Goal: Task Accomplishment & Management: Manage account settings

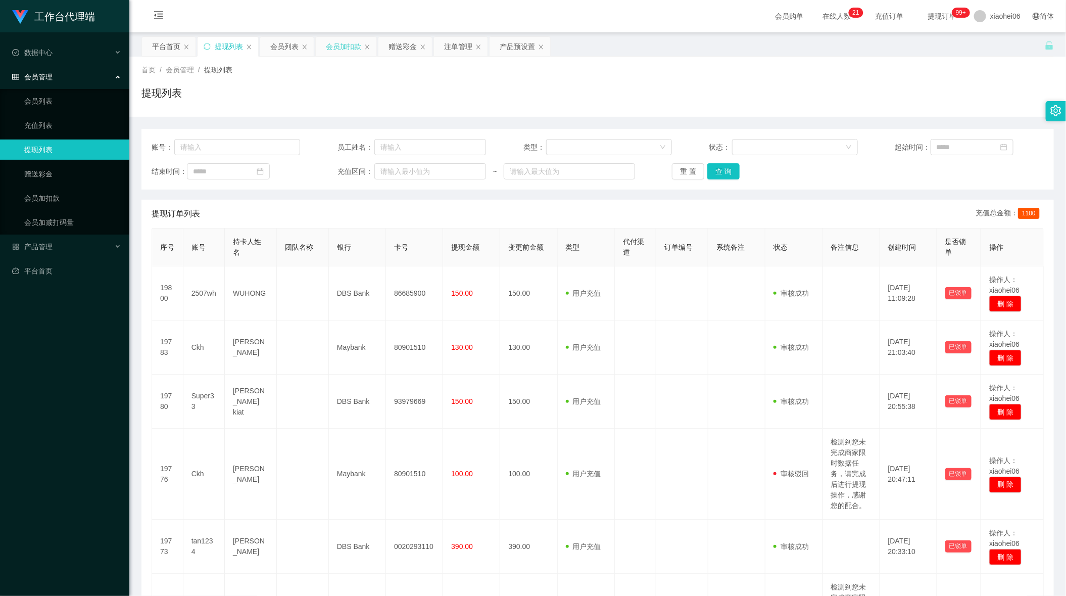
click at [364, 46] on div "会员加扣款" at bounding box center [346, 46] width 61 height 19
click at [355, 48] on div "会员加扣款" at bounding box center [343, 46] width 35 height 19
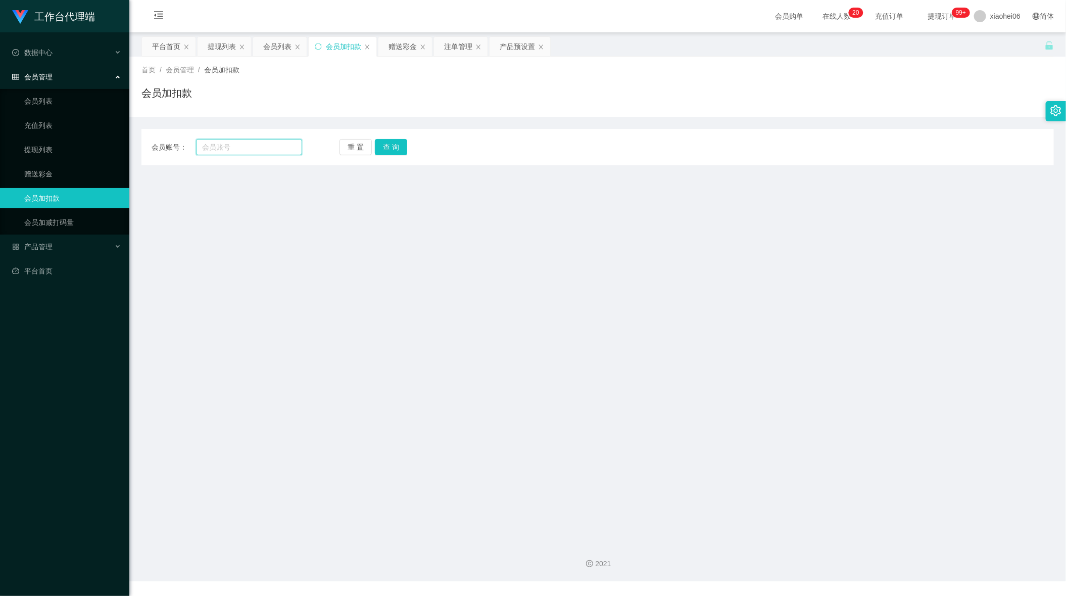
drag, startPoint x: 266, startPoint y: 141, endPoint x: 307, endPoint y: 155, distance: 43.1
click at [273, 146] on input "text" at bounding box center [249, 147] width 106 height 16
paste input "youtubepromoter"
type input "youtubepromoter"
click at [402, 143] on button "查 询" at bounding box center [391, 147] width 32 height 16
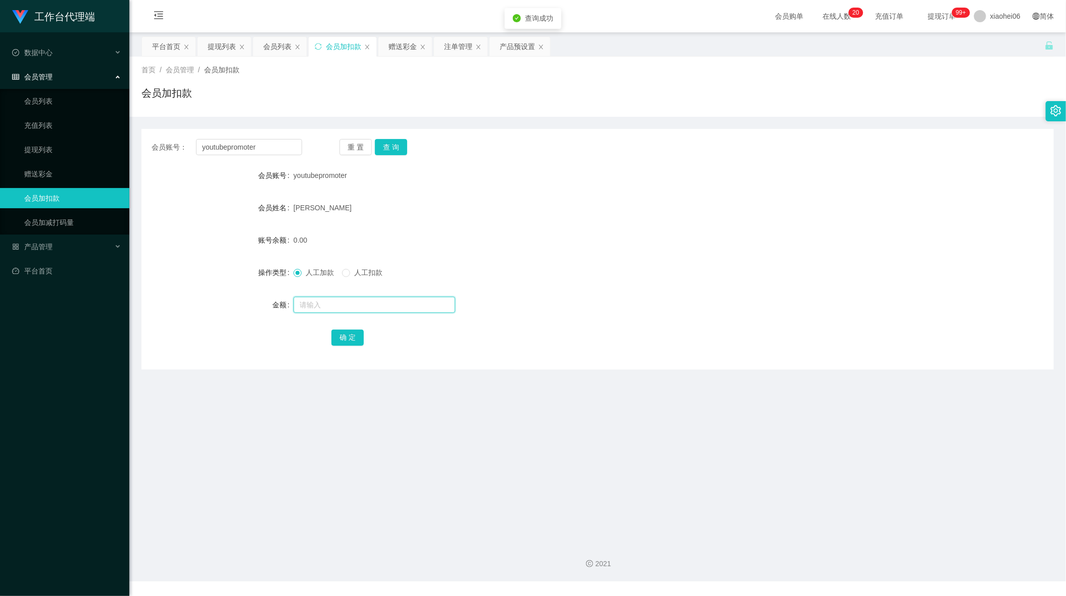
click at [364, 297] on input "text" at bounding box center [375, 305] width 162 height 16
type input "500"
click at [346, 343] on button "确 定" at bounding box center [348, 337] width 32 height 16
click at [638, 235] on div "500.00" at bounding box center [560, 240] width 533 height 20
drag, startPoint x: 275, startPoint y: 135, endPoint x: 279, endPoint y: 143, distance: 9.0
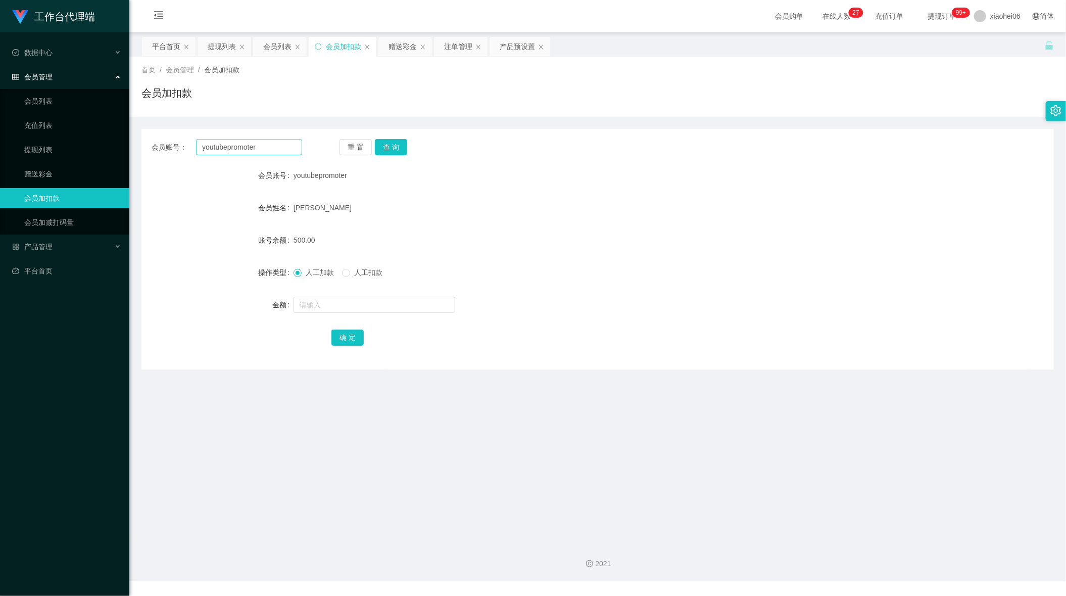
click at [270, 135] on div "会员账号： youtubepromoter 重 置 查 询 会员账号 youtubepromoter 会员姓名 Kay Woo 账号余额 500.00 操作类…" at bounding box center [597, 249] width 913 height 241
drag, startPoint x: 285, startPoint y: 148, endPoint x: 146, endPoint y: 135, distance: 140.0
click at [25, 119] on section "工作台代理端 数据中心 会员管理 会员列表 充值列表 提现列表 赠送彩金 会员加扣款 会员加减打码量 产品管理 平台首页 保存配置 重置配置 整体风格设置 主…" at bounding box center [533, 290] width 1066 height 581
paste input "zhaozhao"
type input "zhaozhao"
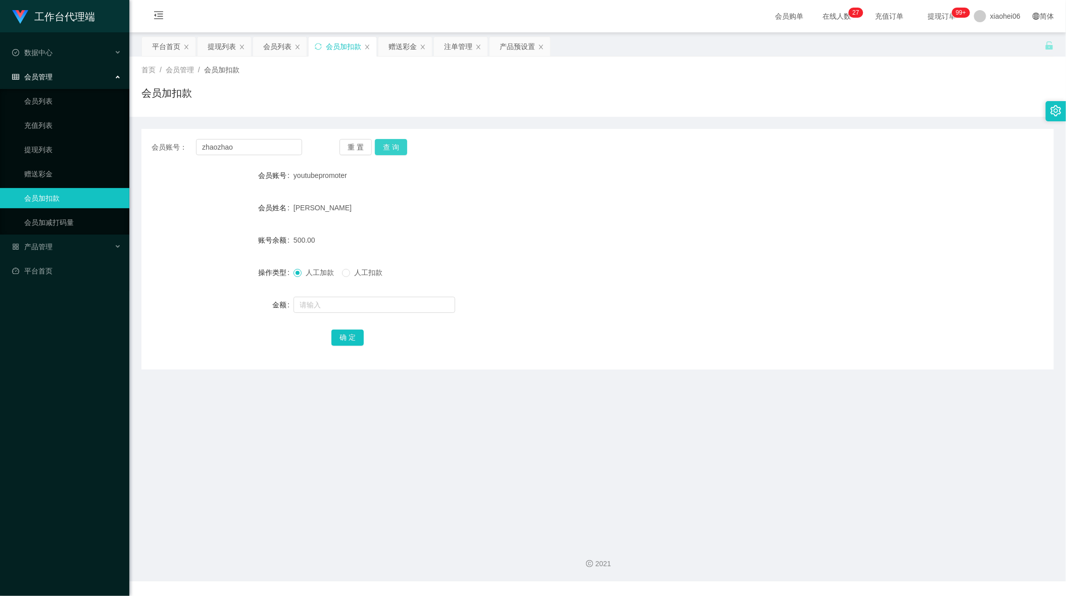
click at [394, 140] on button "查 询" at bounding box center [391, 147] width 32 height 16
click at [360, 308] on input "text" at bounding box center [375, 305] width 162 height 16
type input "100"
click at [349, 329] on button "确 定" at bounding box center [348, 337] width 32 height 16
click at [743, 155] on div "会员账号： zhaozhao 重 置 查 询" at bounding box center [597, 147] width 913 height 16
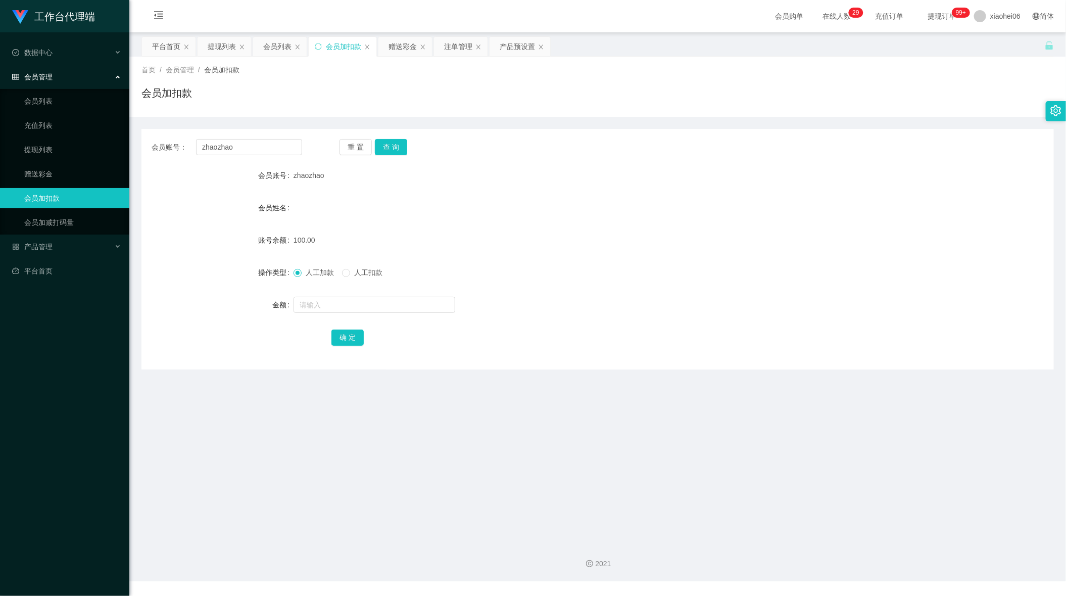
drag, startPoint x: 478, startPoint y: 45, endPoint x: 460, endPoint y: 66, distance: 26.9
click at [460, 66] on div "关闭左侧 关闭右侧 关闭其它 刷新页面 平台首页 提现列表 会员列表 会员加扣款 赠送彩金 注单管理 产品预设置 首页 / 会员管理 / 会员加扣款 / 会员…" at bounding box center [597, 202] width 913 height 333
click at [514, 49] on div "产品预设置" at bounding box center [517, 46] width 35 height 19
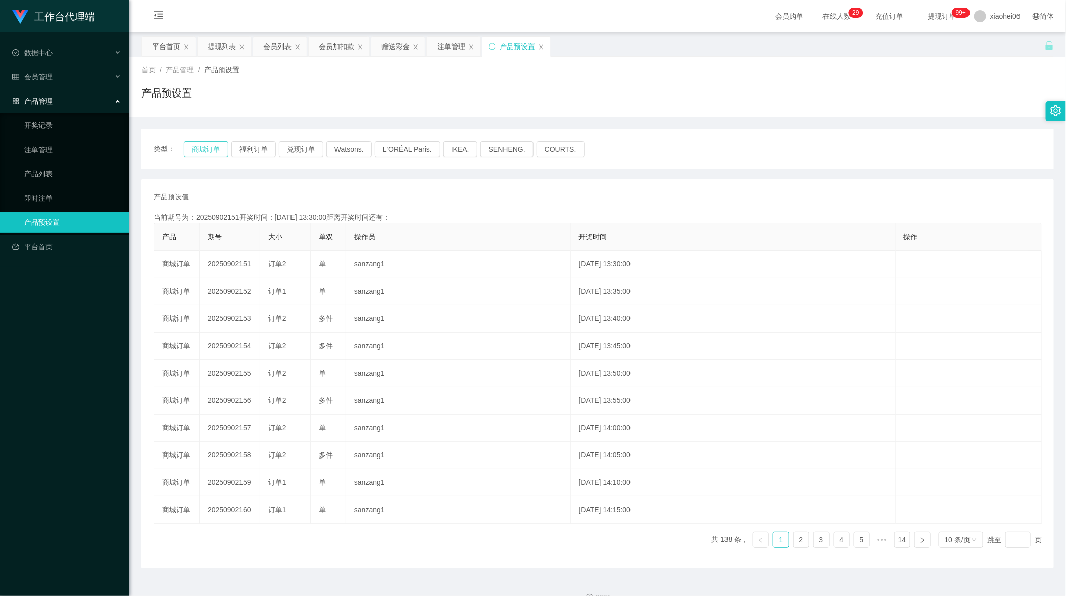
click at [193, 152] on button "商城订单" at bounding box center [206, 149] width 44 height 16
click at [202, 152] on button "商城订单" at bounding box center [206, 149] width 44 height 16
click at [214, 42] on div "提现列表" at bounding box center [222, 46] width 28 height 19
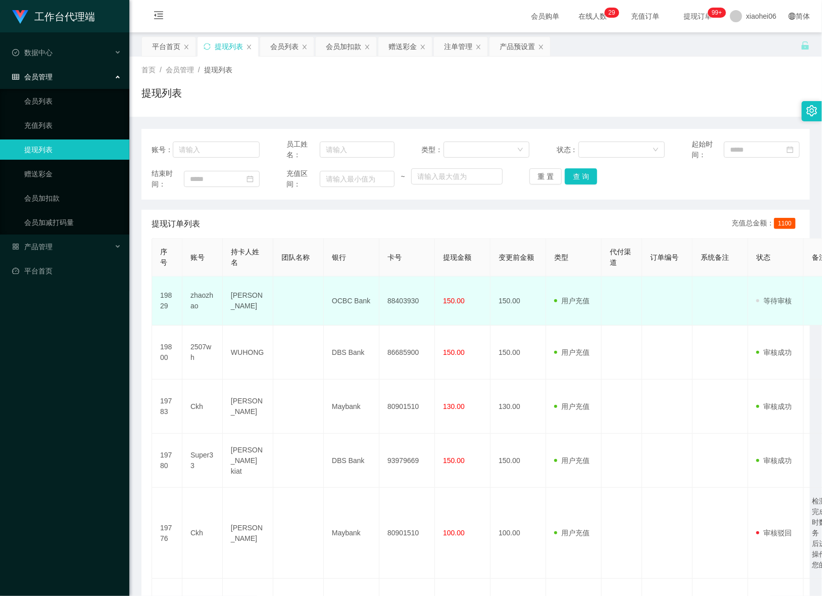
click at [411, 305] on td "88403930" at bounding box center [408, 300] width 56 height 49
click at [397, 296] on td "88403930" at bounding box center [408, 300] width 56 height 49
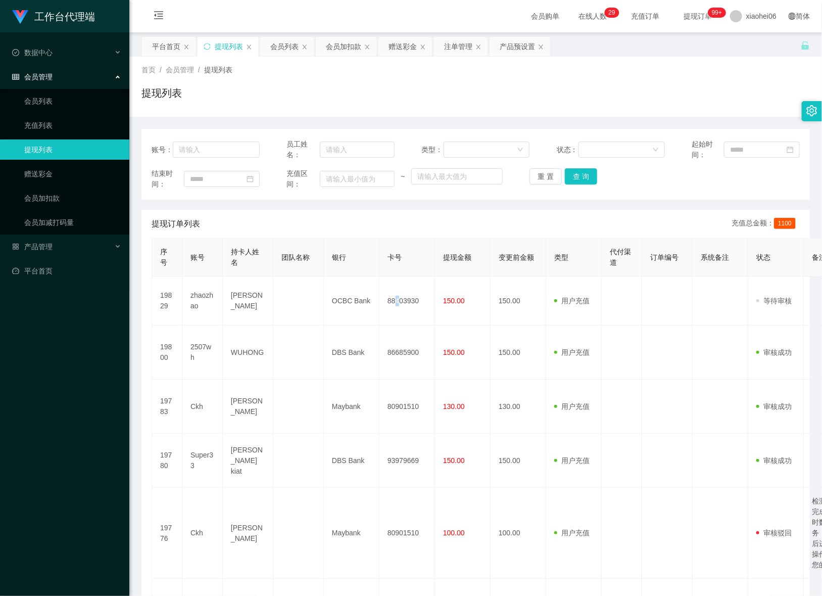
copy td "4"
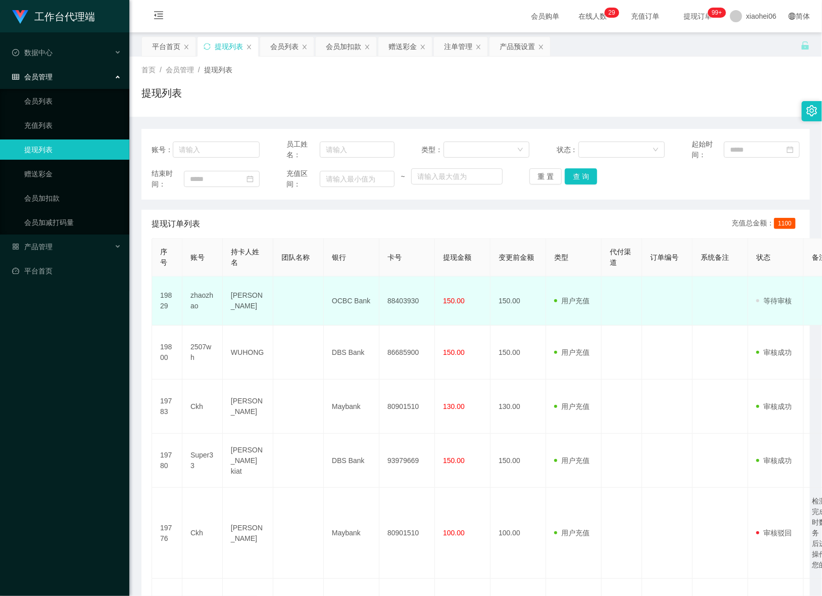
click at [405, 299] on td "88403930" at bounding box center [408, 300] width 56 height 49
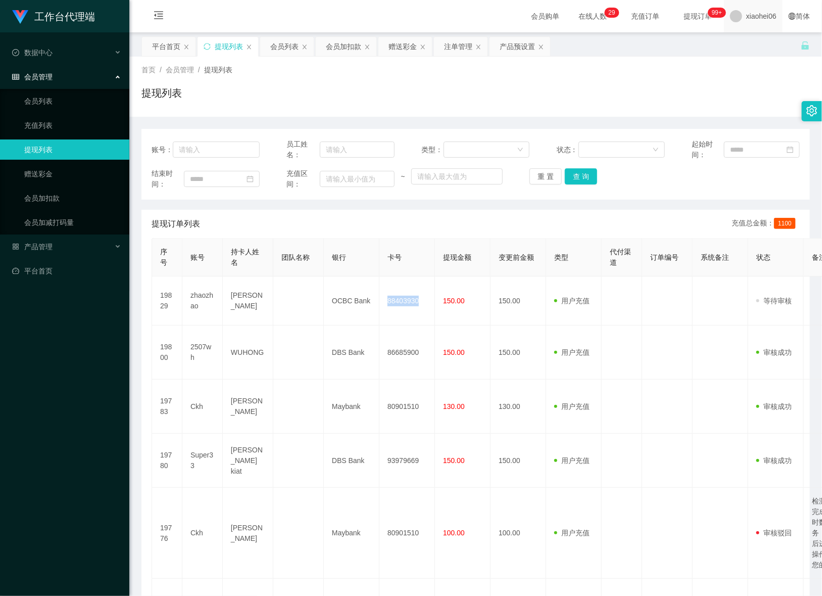
copy td "88403930"
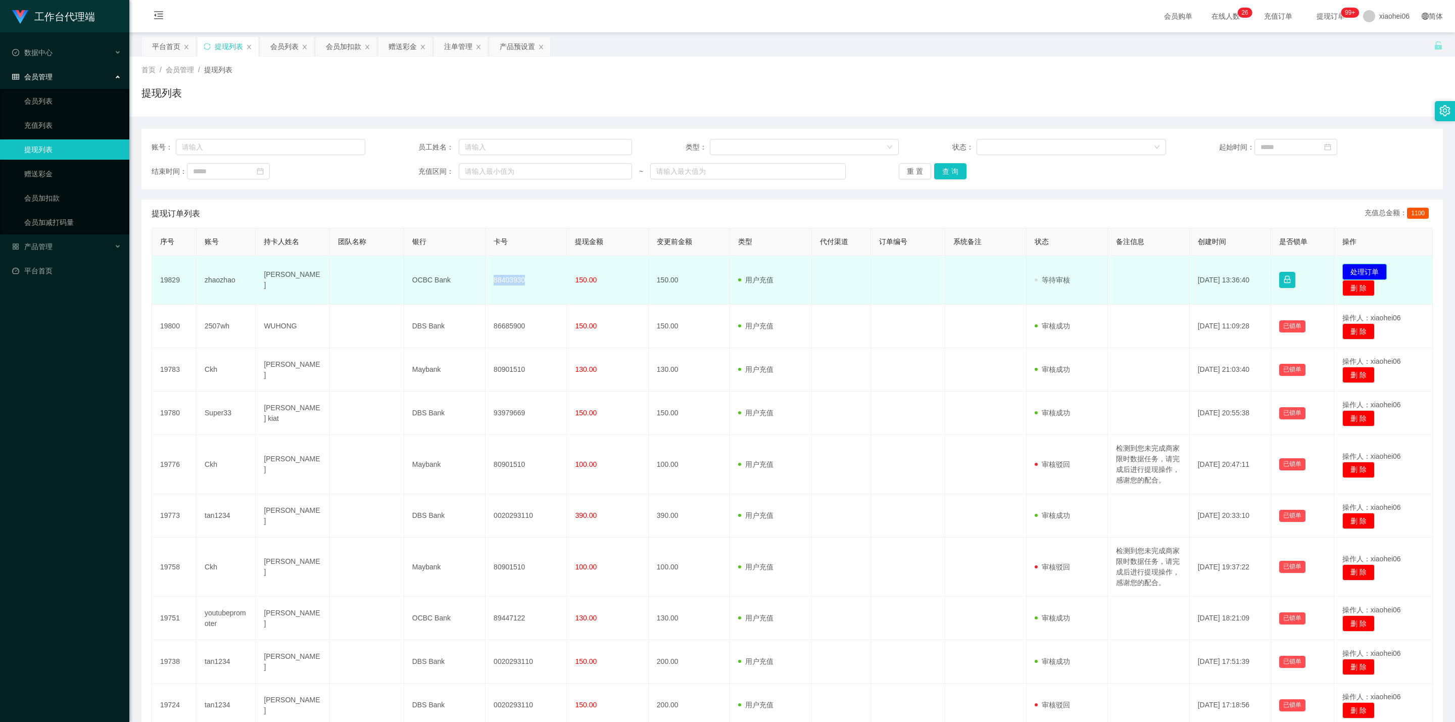
click at [822, 264] on button "处理订单" at bounding box center [1365, 272] width 44 height 16
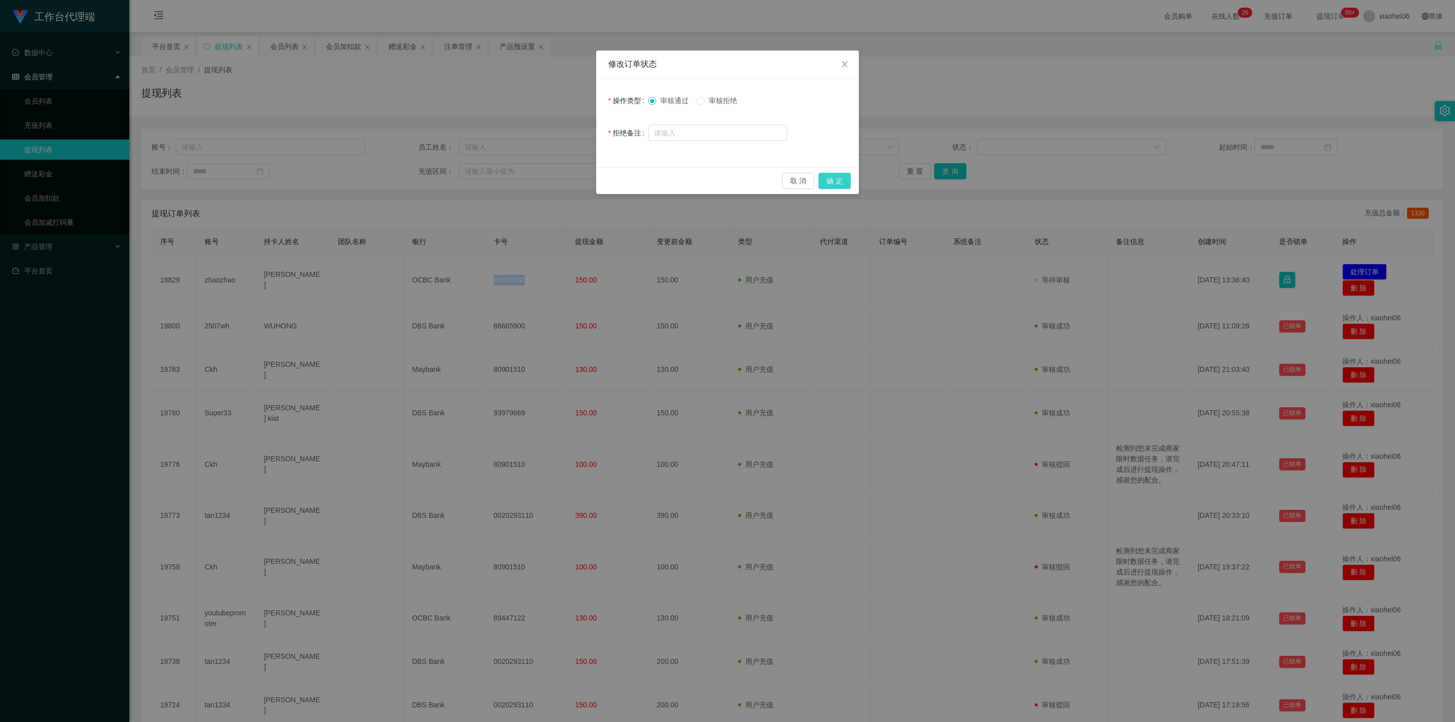
click at [822, 179] on button "确 定" at bounding box center [835, 181] width 32 height 16
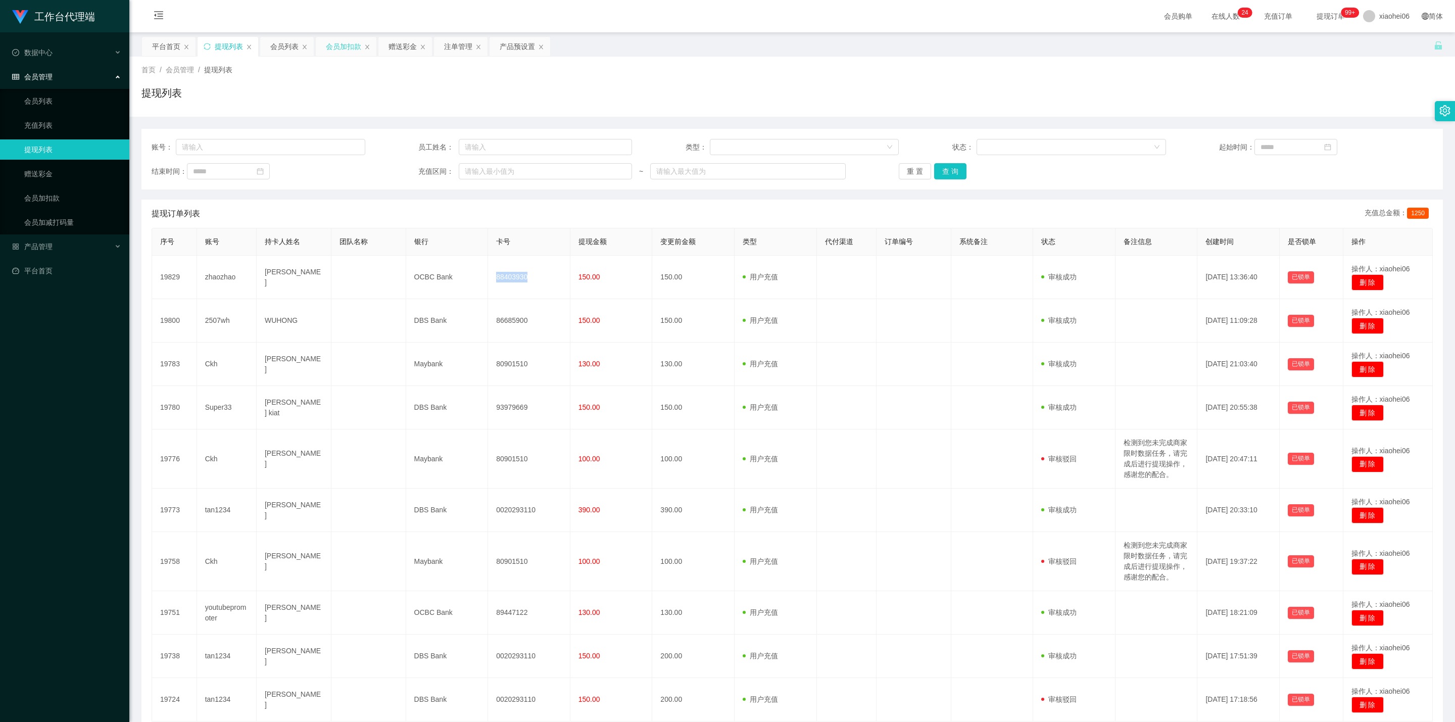
click at [338, 50] on div "会员加扣款" at bounding box center [343, 46] width 35 height 19
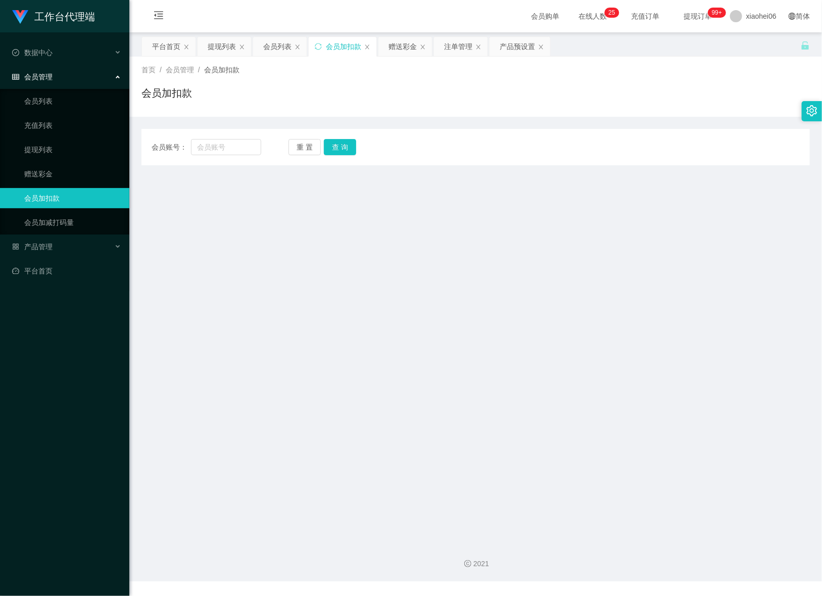
drag, startPoint x: 210, startPoint y: 220, endPoint x: 222, endPoint y: 167, distance: 54.9
click at [210, 220] on main "关闭左侧 关闭右侧 关闭其它 刷新页面 平台首页 提现列表 会员列表 会员加扣款 赠送彩金 注单管理 产品预设置 首页 / 会员管理 / 会员加扣款 / 会员…" at bounding box center [475, 283] width 693 height 502
click at [220, 136] on div "会员账号： 重 置 查 询 会员账号 会员姓名 账号余额 操作类型 人工加款 人工扣款 金额 确 定" at bounding box center [475, 147] width 669 height 36
click at [234, 152] on input "text" at bounding box center [226, 147] width 70 height 16
paste input "426235"
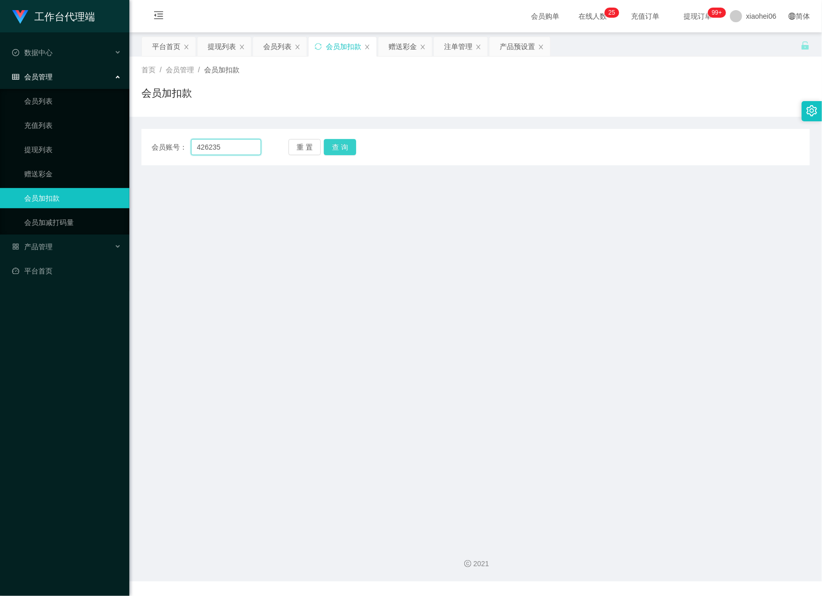
type input "426235"
click at [334, 141] on button "查 询" at bounding box center [340, 147] width 32 height 16
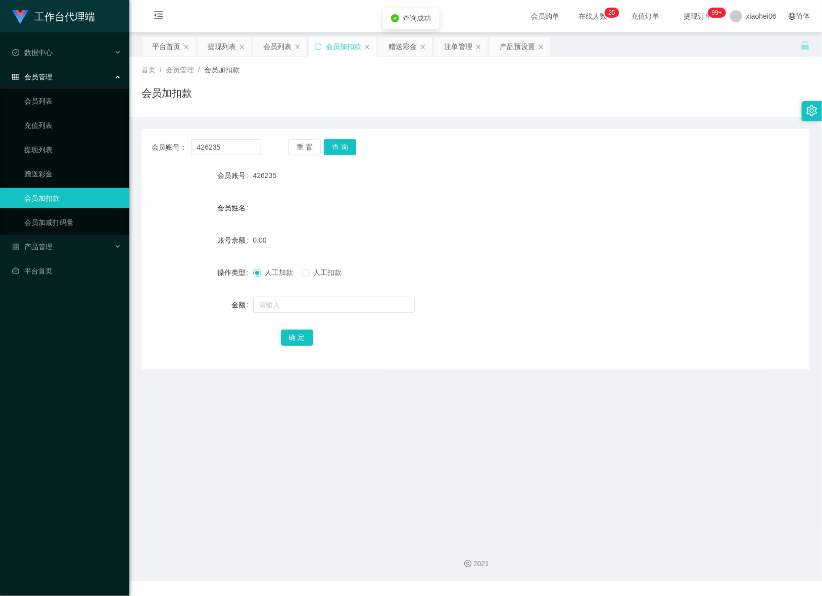
click at [308, 318] on form "会员账号 426235 会员姓名 账号余额 0.00 操作类型 人工加款 人工扣款 金额 确 定" at bounding box center [475, 256] width 669 height 182
click at [323, 308] on input "text" at bounding box center [334, 305] width 162 height 16
type input "100"
click at [296, 340] on button "确 定" at bounding box center [297, 337] width 32 height 16
drag, startPoint x: 599, startPoint y: 278, endPoint x: 678, endPoint y: 177, distance: 127.5
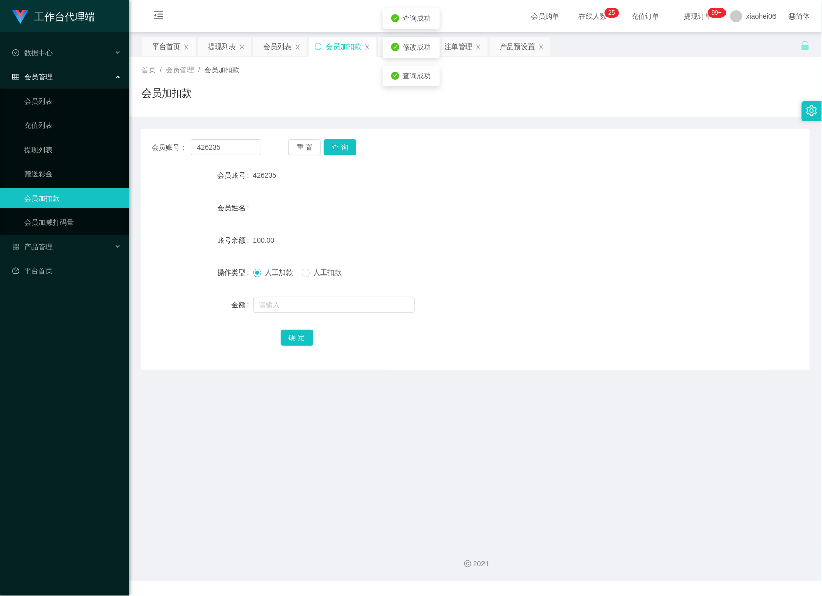
click at [599, 277] on div "人工加款 人工扣款" at bounding box center [448, 272] width 390 height 20
drag, startPoint x: 220, startPoint y: 143, endPoint x: 88, endPoint y: 141, distance: 131.4
click at [90, 141] on section "工作台代理端 数据中心 会员管理 会员列表 充值列表 提现列表 赠送彩金 会员加扣款 会员加减打码量 产品管理 平台首页 保存配置 重置配置 整体风格设置 主…" at bounding box center [411, 290] width 822 height 581
paste input "Hongjun"
type input "Hongjun"
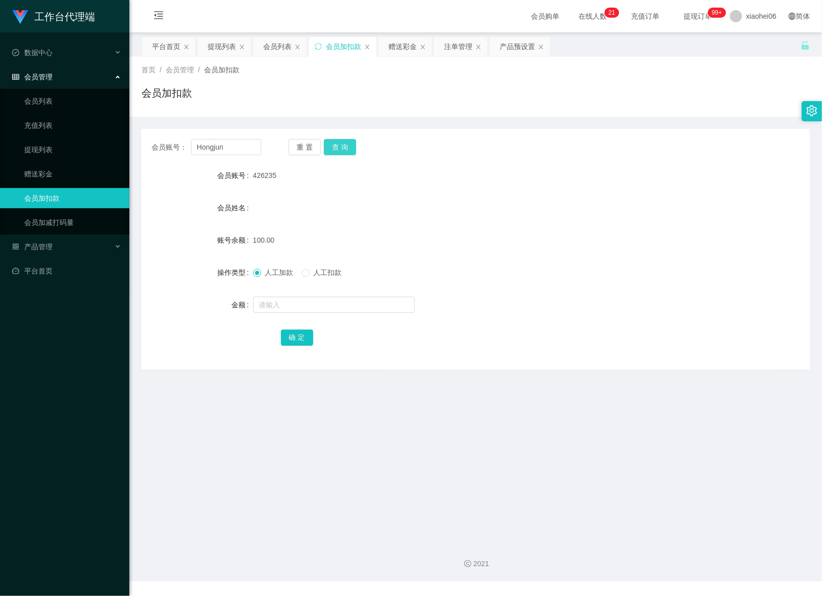
click at [354, 143] on button "查 询" at bounding box center [340, 147] width 32 height 16
click at [335, 278] on label "人工扣款" at bounding box center [324, 272] width 44 height 11
click at [323, 295] on div at bounding box center [448, 305] width 390 height 20
click at [329, 303] on input "text" at bounding box center [334, 305] width 162 height 16
type input "c"
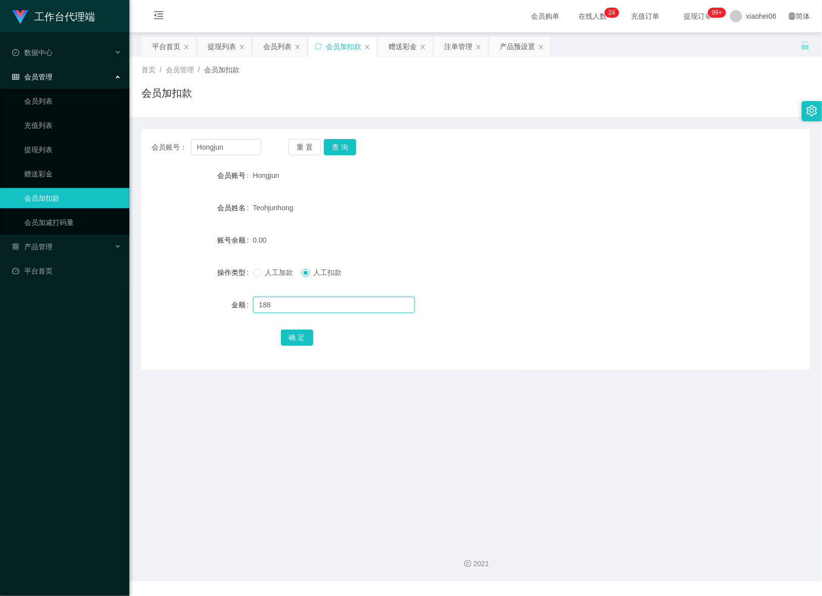
type input "1888"
click at [273, 267] on div "人工加款 人工扣款" at bounding box center [448, 272] width 390 height 20
click at [267, 273] on span "人工加款" at bounding box center [279, 272] width 36 height 8
click at [339, 296] on div at bounding box center [448, 305] width 390 height 20
click at [335, 312] on input "text" at bounding box center [334, 305] width 162 height 16
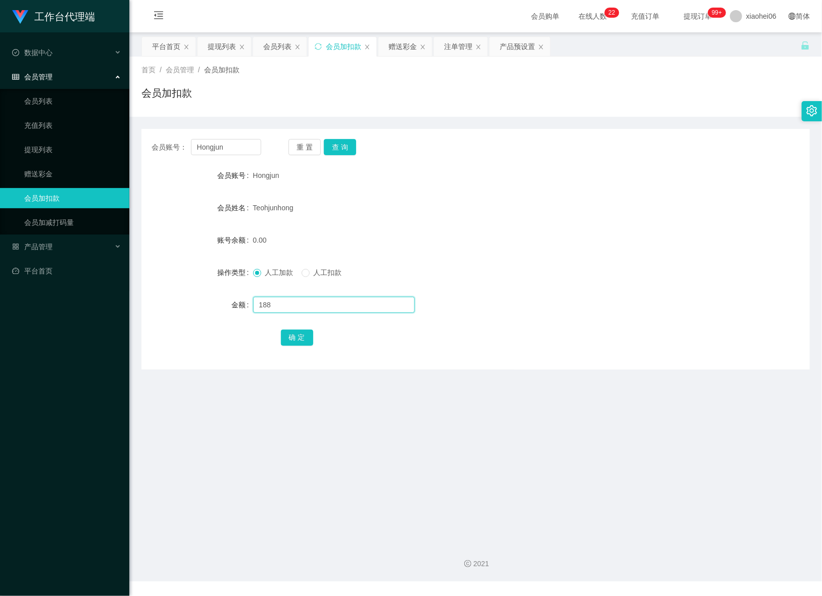
type input "188"
drag, startPoint x: 241, startPoint y: 429, endPoint x: 247, endPoint y: 392, distance: 37.9
click at [241, 417] on main "关闭左侧 关闭右侧 关闭其它 刷新页面 平台首页 提现列表 会员列表 会员加扣款 赠送彩金 注单管理 产品预设置 首页 / 会员管理 / 会员加扣款 / 会员…" at bounding box center [475, 283] width 693 height 502
drag, startPoint x: 333, startPoint y: 276, endPoint x: 328, endPoint y: 279, distance: 5.5
click at [333, 276] on span "人工扣款" at bounding box center [328, 272] width 36 height 8
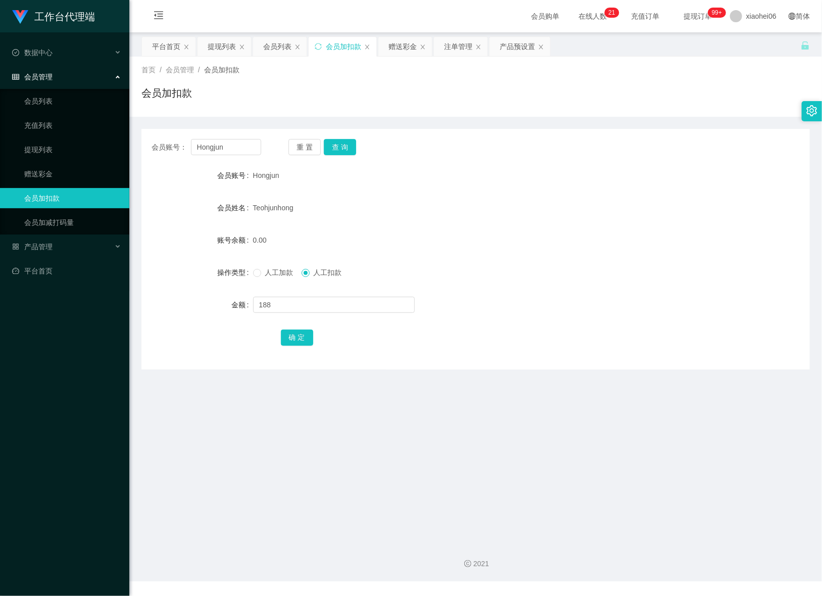
click at [273, 270] on span "人工加款" at bounding box center [279, 272] width 36 height 8
click at [329, 278] on label "人工扣款" at bounding box center [324, 272] width 44 height 11
click at [274, 274] on span "人工加款" at bounding box center [279, 272] width 36 height 8
drag, startPoint x: 299, startPoint y: 308, endPoint x: 153, endPoint y: 295, distance: 146.2
click at [155, 295] on div "金额 188" at bounding box center [475, 305] width 669 height 20
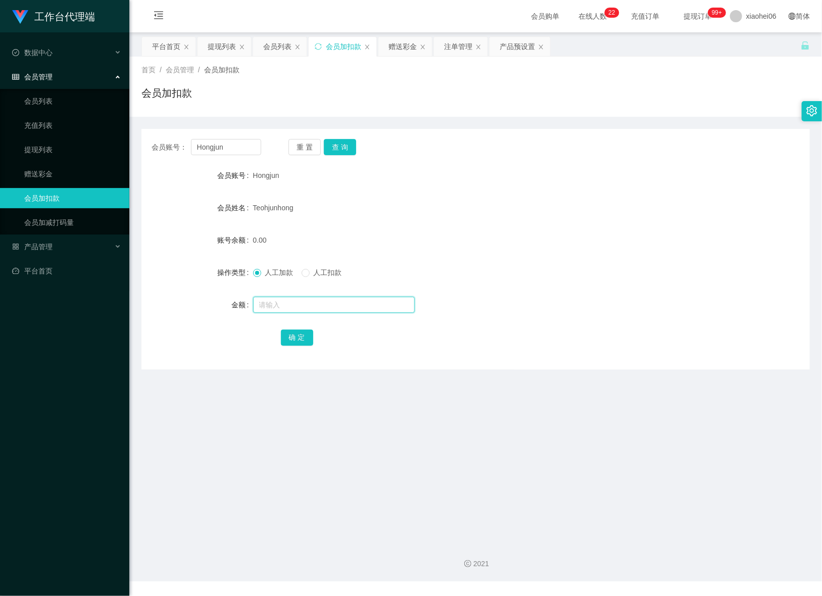
paste input "144"
type input "144"
drag, startPoint x: 234, startPoint y: 152, endPoint x: 129, endPoint y: 153, distance: 104.6
click at [150, 149] on div "会员账号： Hongjun 重 置 查 询" at bounding box center [475, 147] width 669 height 16
click at [296, 336] on button "确 定" at bounding box center [297, 337] width 32 height 16
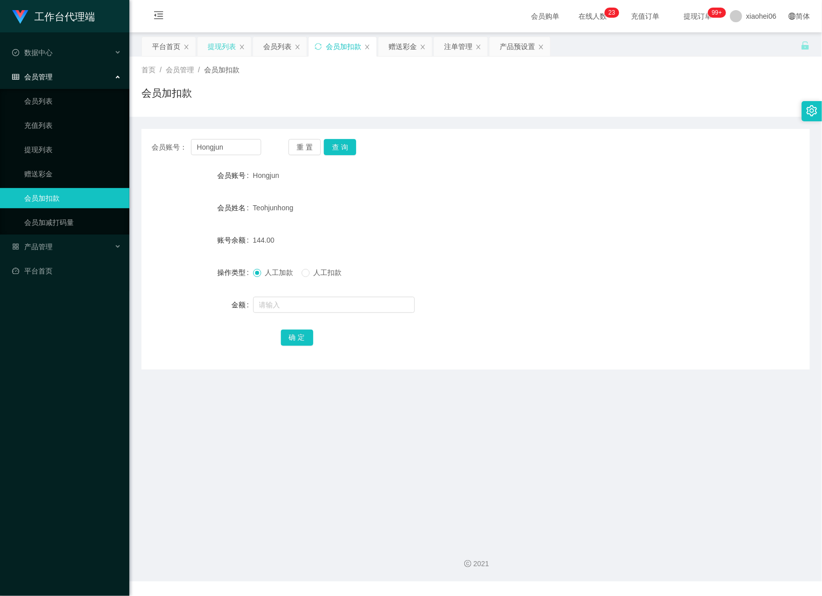
click at [223, 45] on div "提现列表" at bounding box center [222, 46] width 28 height 19
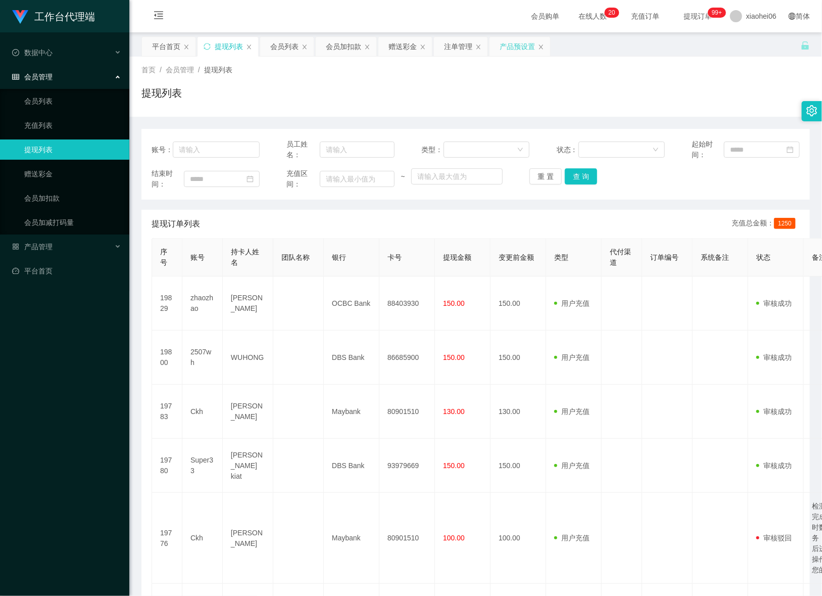
click at [504, 49] on div "产品预设置" at bounding box center [517, 46] width 35 height 19
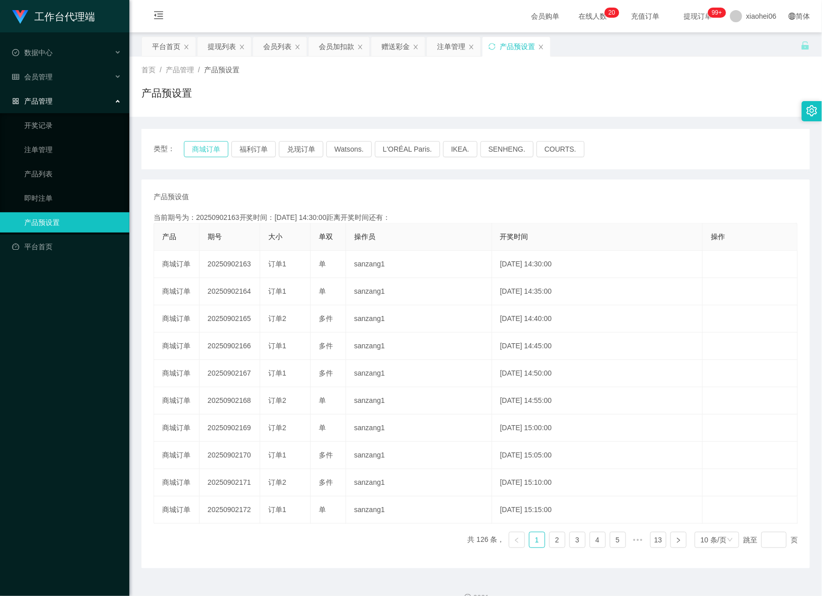
click at [211, 152] on button "商城订单" at bounding box center [206, 149] width 44 height 16
click at [212, 152] on button "商城订单" at bounding box center [206, 149] width 44 height 16
drag, startPoint x: 276, startPoint y: 98, endPoint x: 391, endPoint y: 49, distance: 124.7
click at [278, 96] on div "产品预设置" at bounding box center [475, 96] width 669 height 23
